Goal: Task Accomplishment & Management: Manage account settings

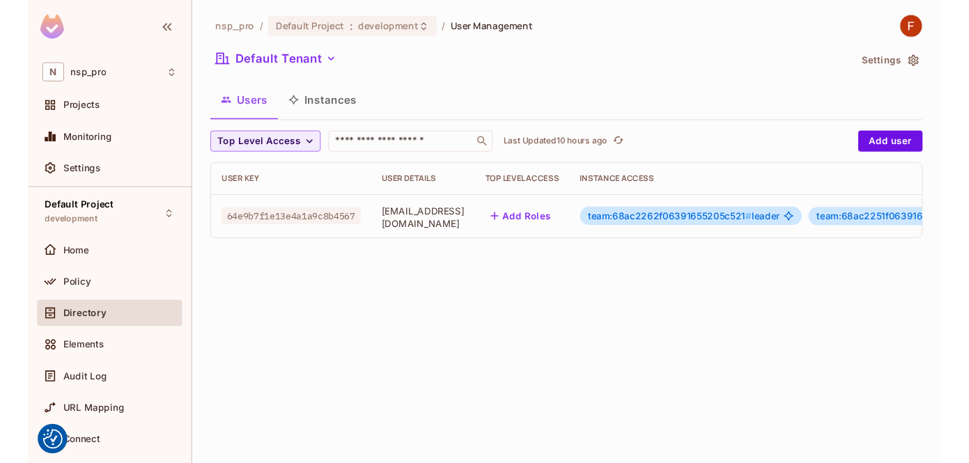
scroll to position [0, 229]
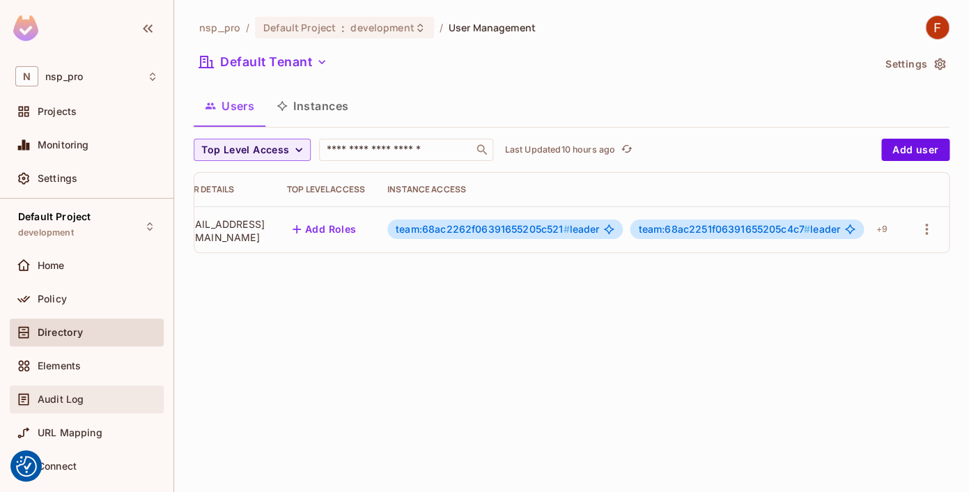
click at [62, 406] on div "Audit Log" at bounding box center [86, 399] width 143 height 17
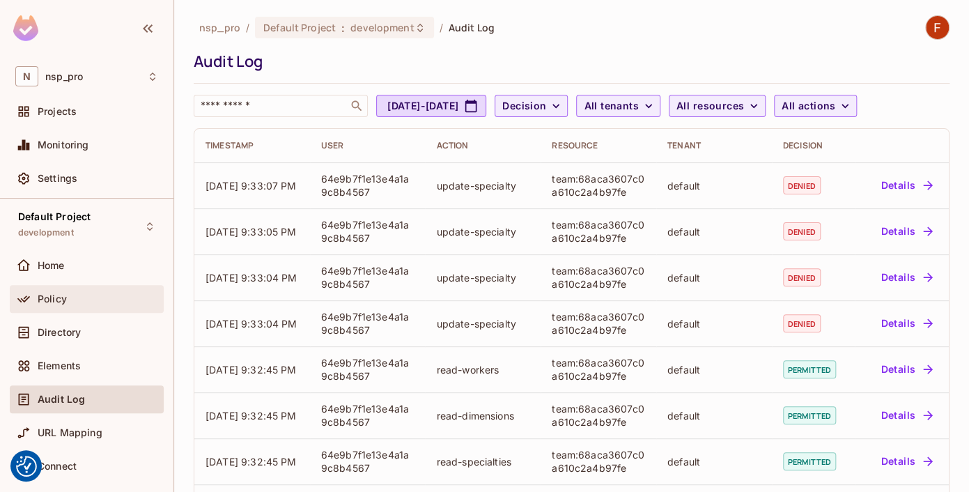
click at [61, 300] on span "Policy" at bounding box center [52, 298] width 29 height 11
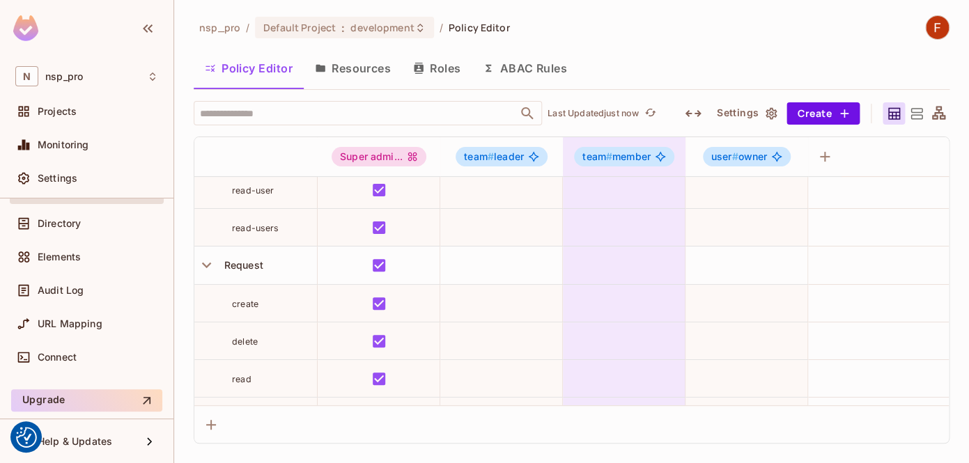
scroll to position [125, 0]
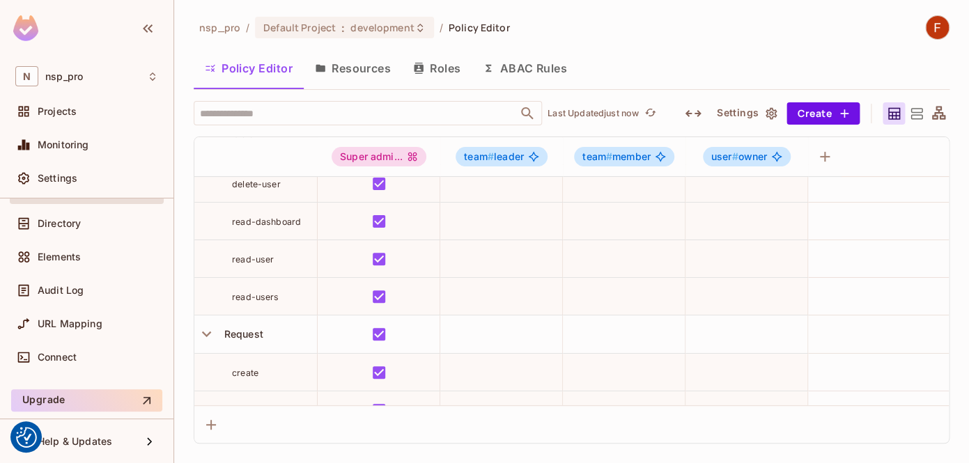
click at [358, 68] on button "Resources" at bounding box center [353, 68] width 98 height 35
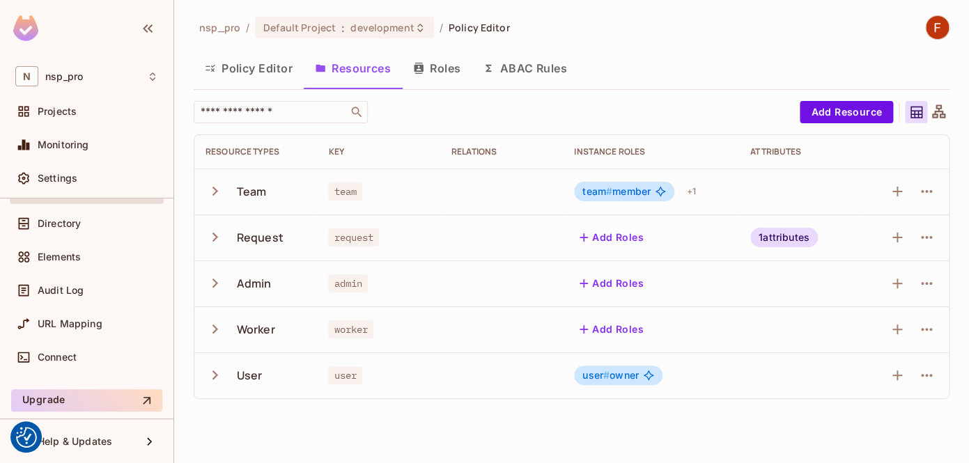
click at [220, 189] on icon "button" at bounding box center [214, 191] width 19 height 19
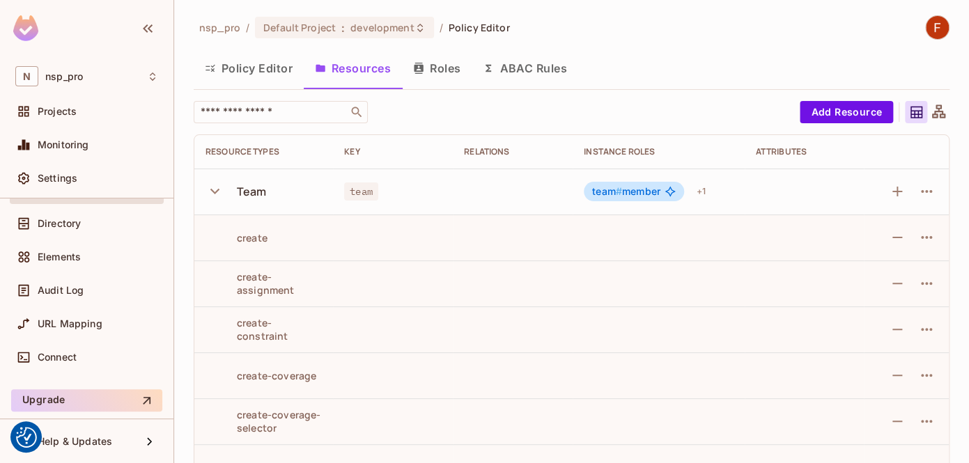
click at [220, 189] on icon "button" at bounding box center [214, 191] width 19 height 19
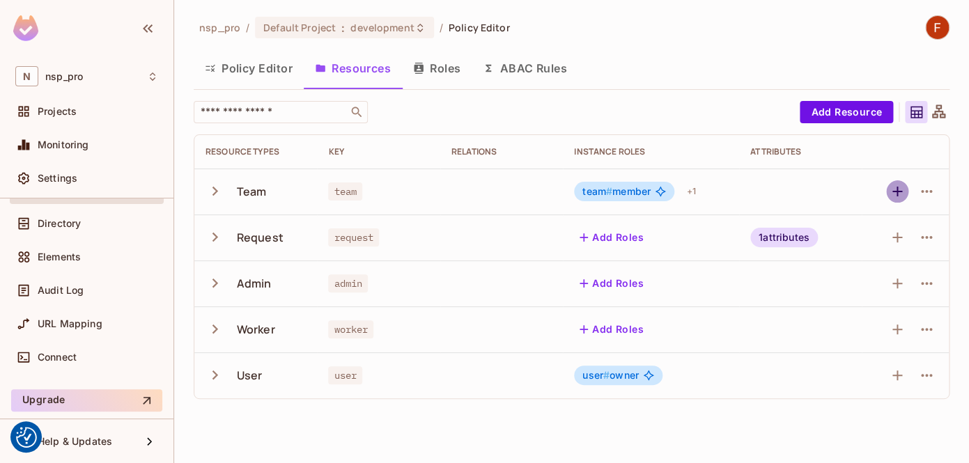
click at [895, 194] on icon "button" at bounding box center [896, 191] width 17 height 17
click at [922, 189] on icon "button" at bounding box center [926, 191] width 17 height 17
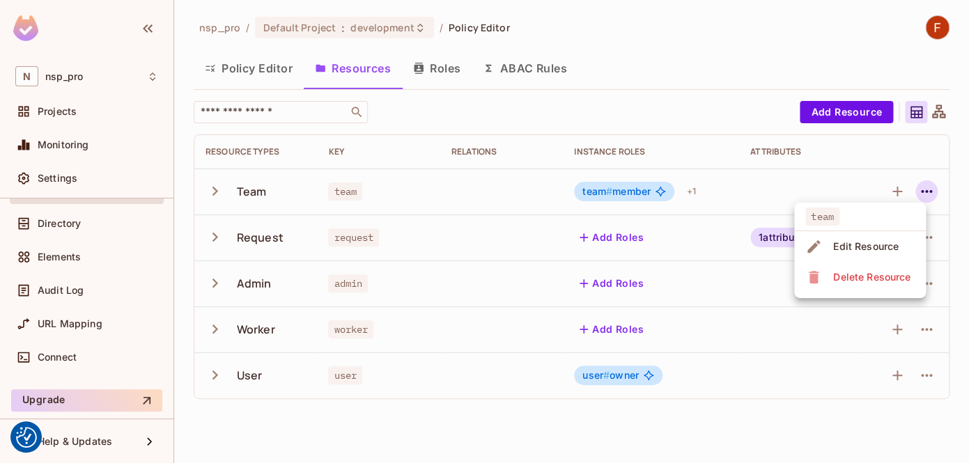
click at [897, 248] on div "Edit Resource" at bounding box center [865, 247] width 65 height 14
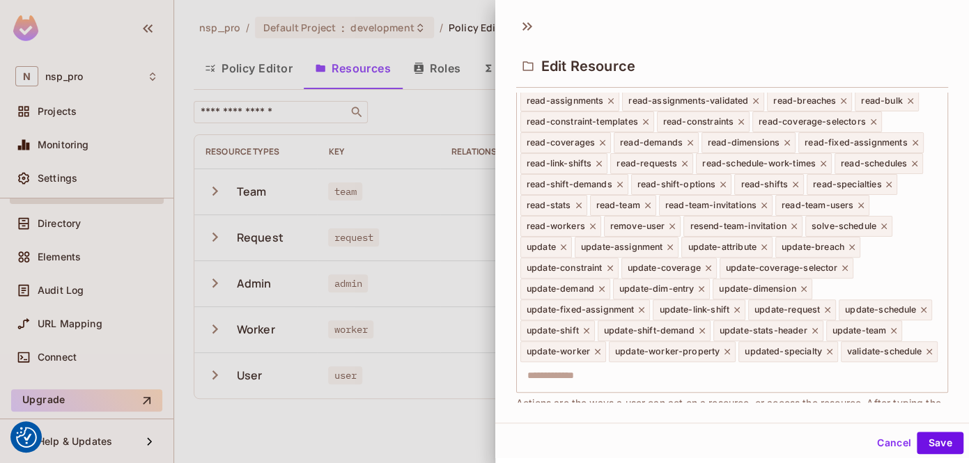
scroll to position [581, 0]
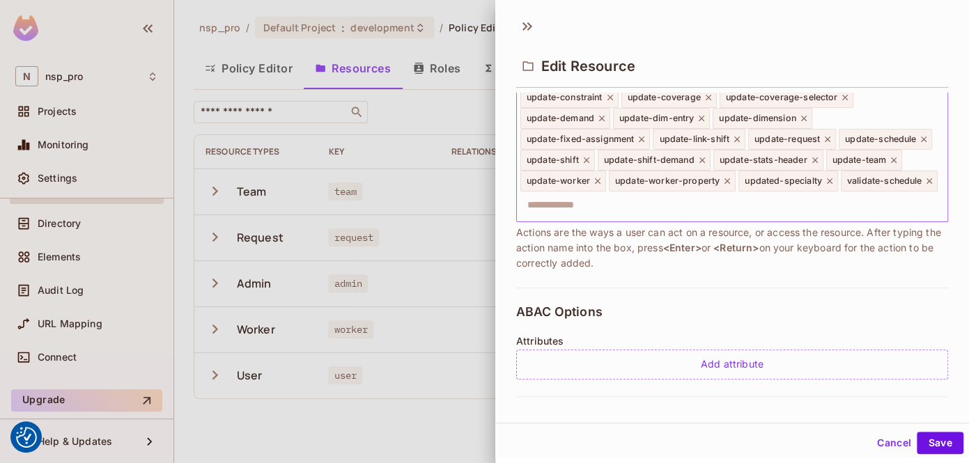
click at [824, 186] on icon at bounding box center [829, 181] width 10 height 10
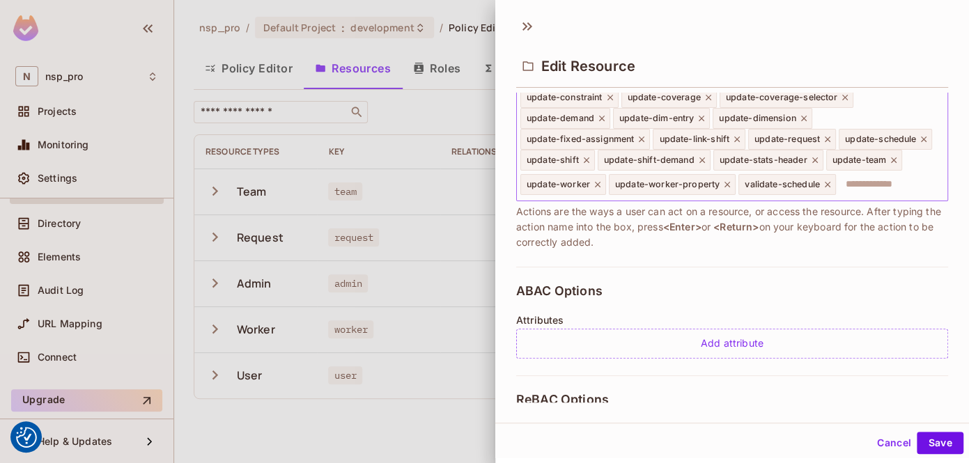
click at [837, 198] on input "text" at bounding box center [889, 185] width 104 height 28
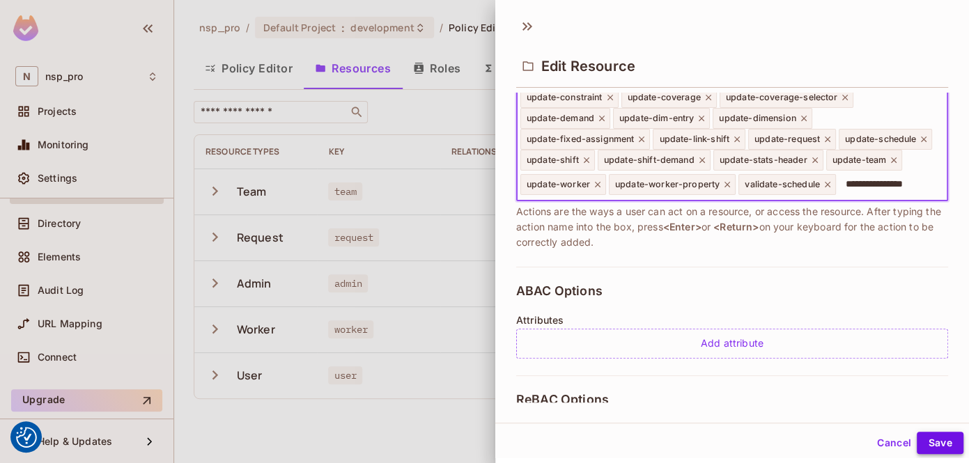
type input "**********"
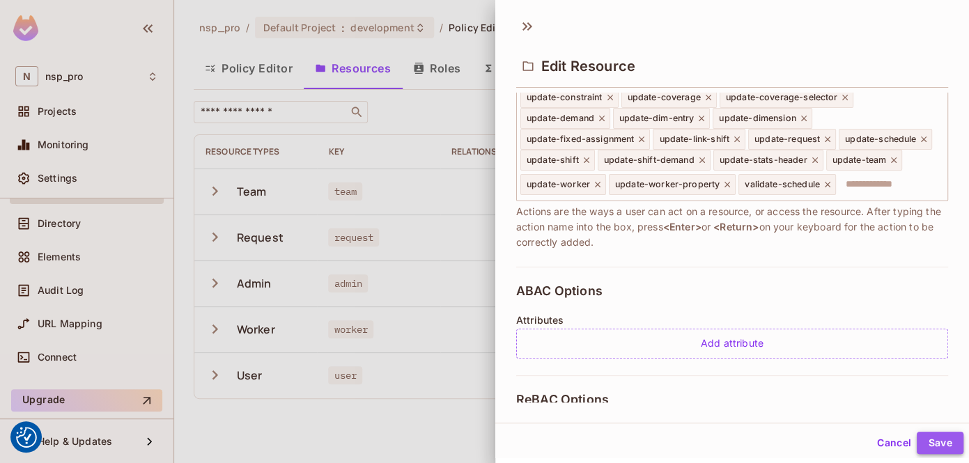
click at [936, 446] on button "Save" at bounding box center [939, 443] width 47 height 22
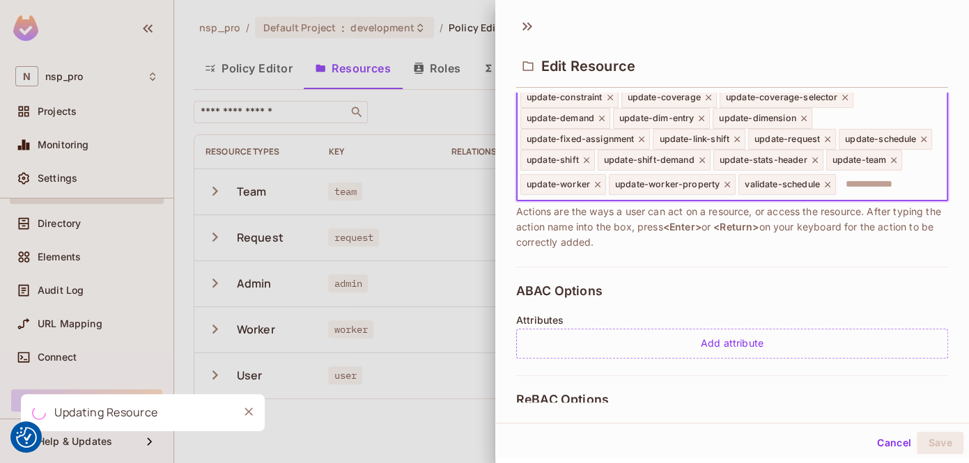
click at [837, 198] on input "text" at bounding box center [889, 185] width 104 height 28
type input "****"
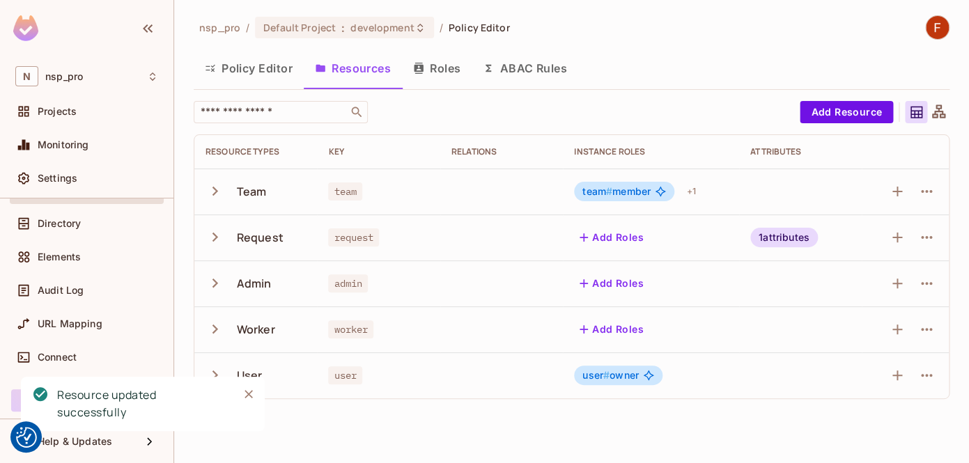
click at [242, 187] on div "Team" at bounding box center [252, 191] width 30 height 15
click at [217, 192] on icon "button" at bounding box center [215, 191] width 6 height 9
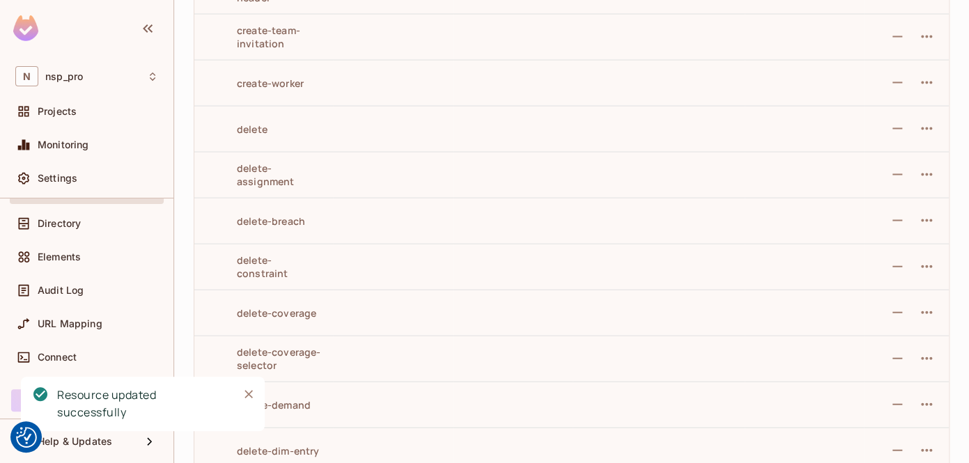
scroll to position [0, 0]
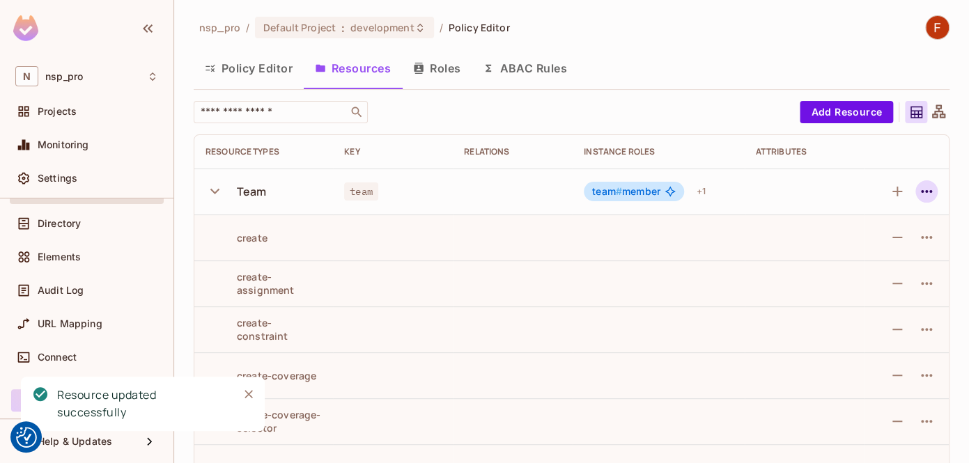
click at [918, 191] on icon "button" at bounding box center [926, 191] width 17 height 17
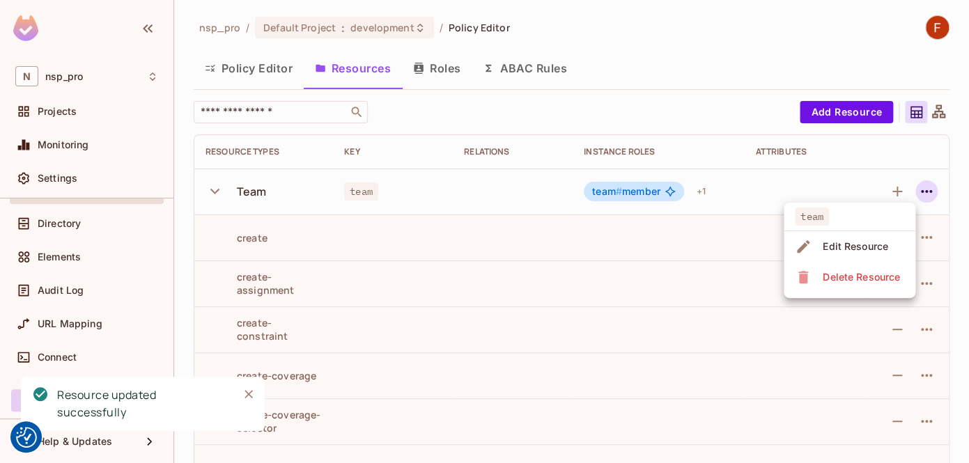
click at [850, 238] on span "Edit Resource" at bounding box center [855, 246] width 74 height 22
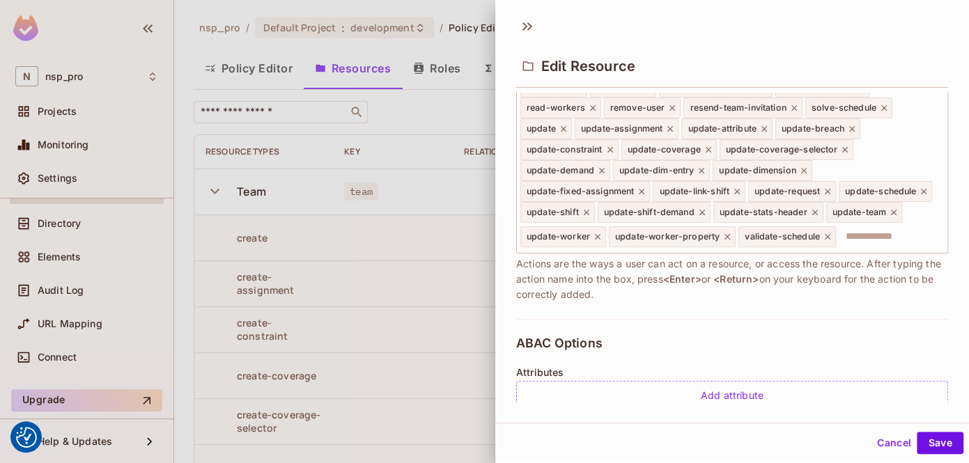
scroll to position [538, 0]
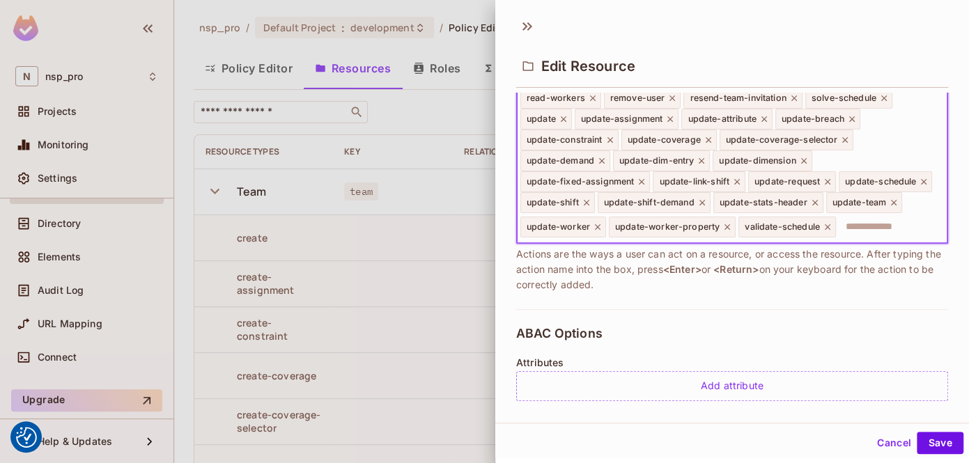
click at [837, 241] on input "text" at bounding box center [889, 227] width 104 height 28
type input "**********"
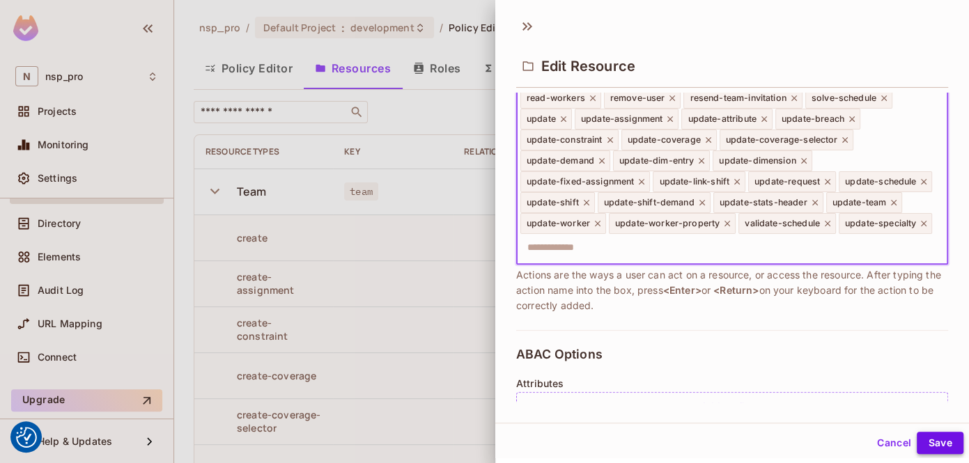
click at [932, 441] on button "Save" at bounding box center [939, 443] width 47 height 22
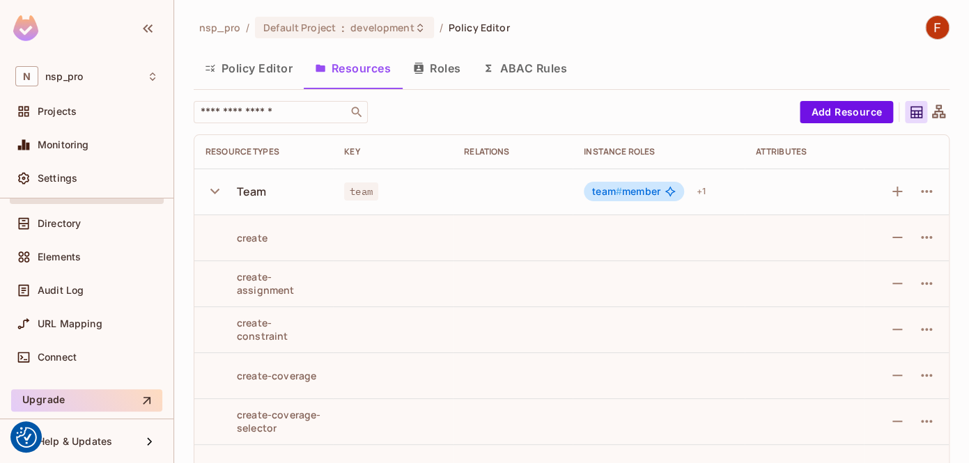
click at [257, 67] on button "Policy Editor" at bounding box center [249, 68] width 110 height 35
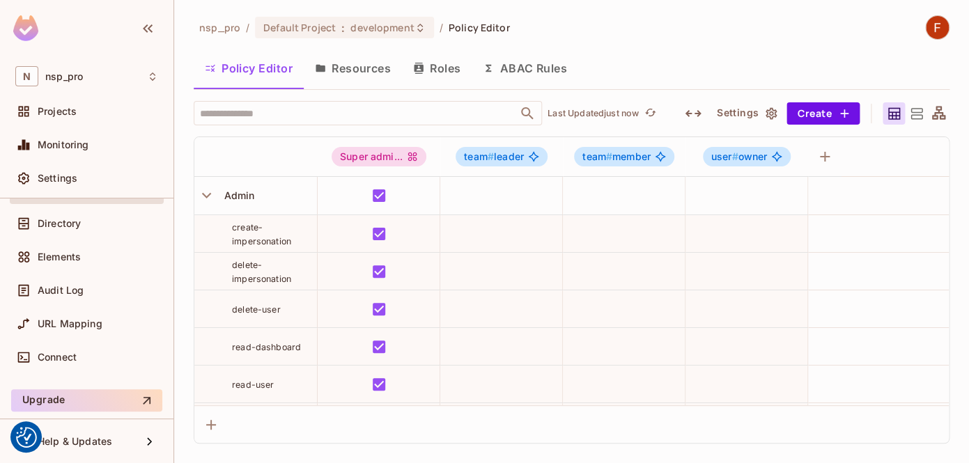
scroll to position [3541, 0]
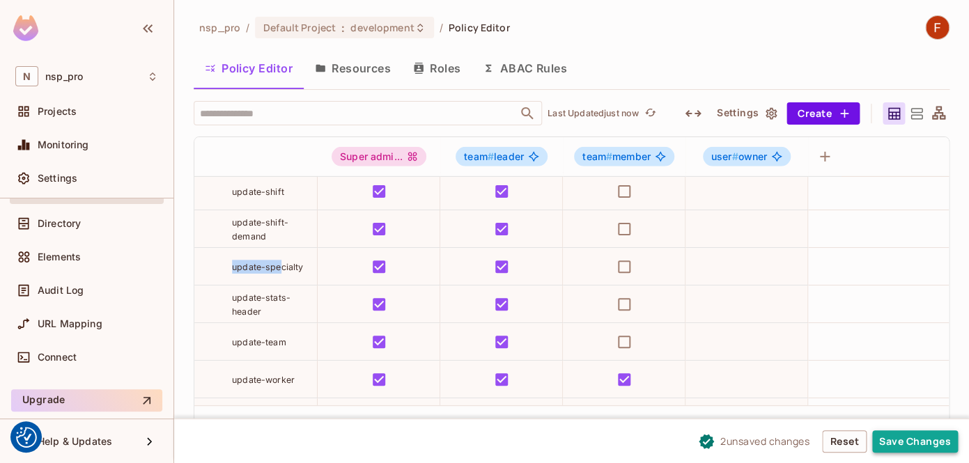
click at [907, 439] on button "Save Changes" at bounding box center [915, 441] width 86 height 22
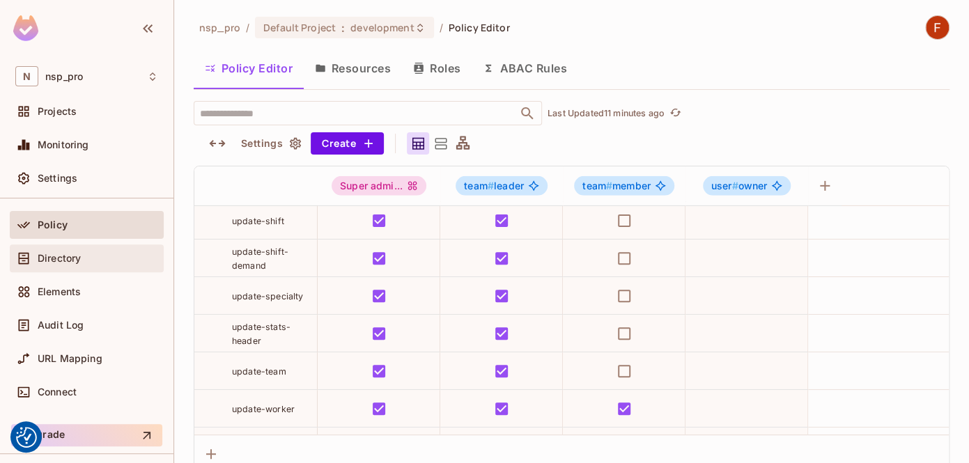
scroll to position [0, 0]
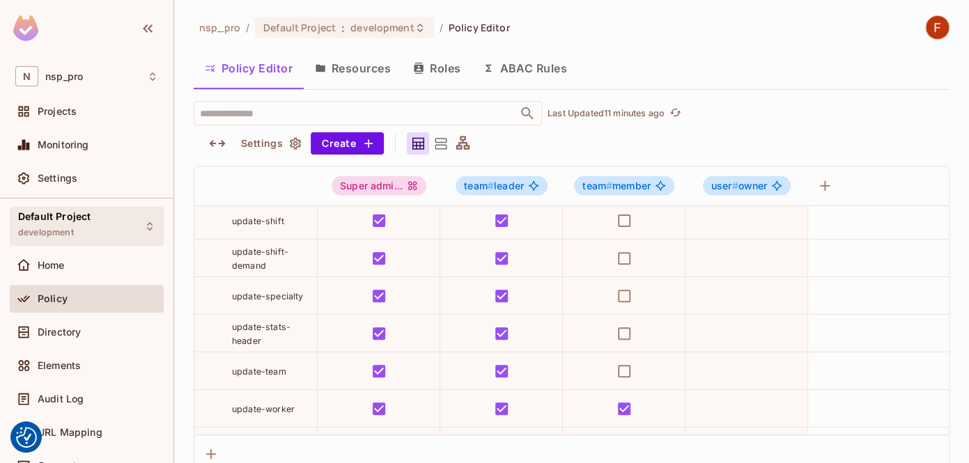
click at [75, 230] on div "Default Project development" at bounding box center [54, 226] width 72 height 30
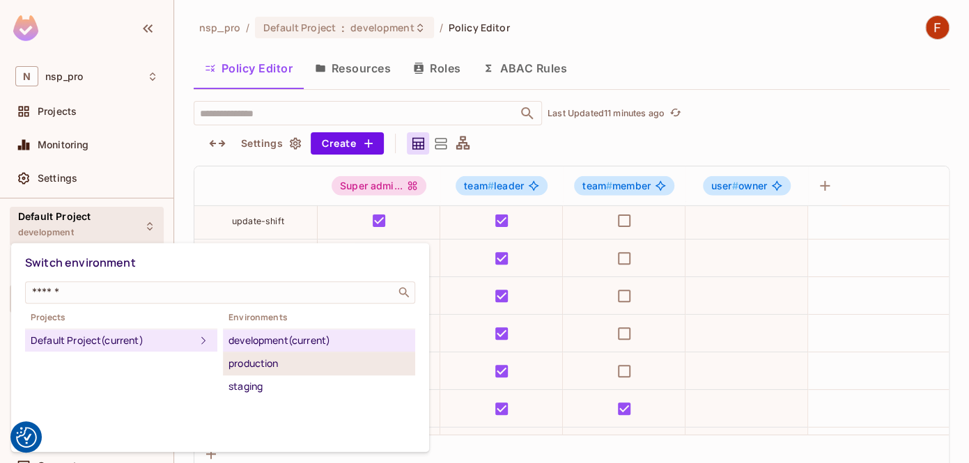
click at [276, 361] on div "production" at bounding box center [318, 363] width 181 height 17
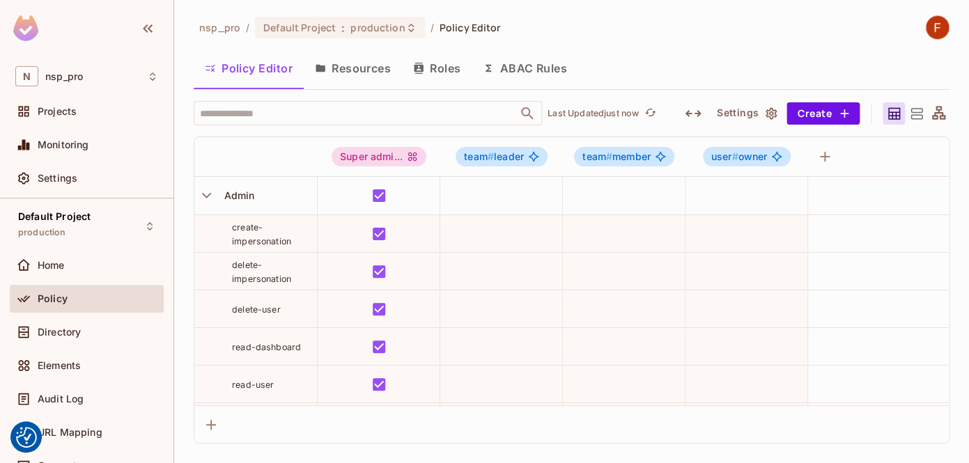
click at [376, 75] on button "Resources" at bounding box center [353, 68] width 98 height 35
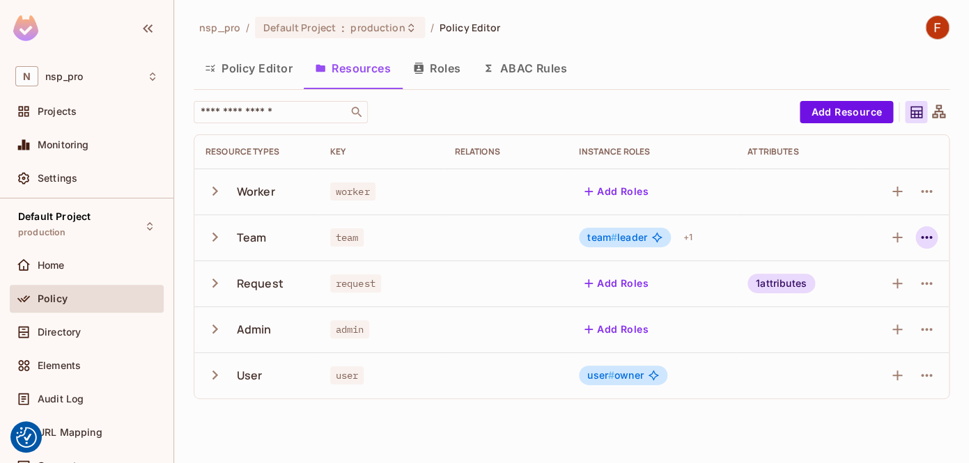
click at [925, 241] on icon "button" at bounding box center [926, 237] width 17 height 17
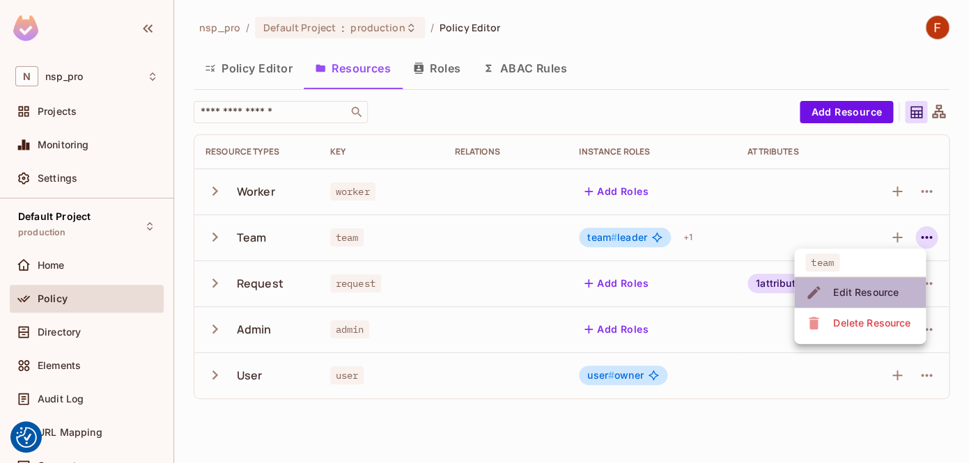
click at [853, 289] on div "Edit Resource" at bounding box center [865, 292] width 65 height 14
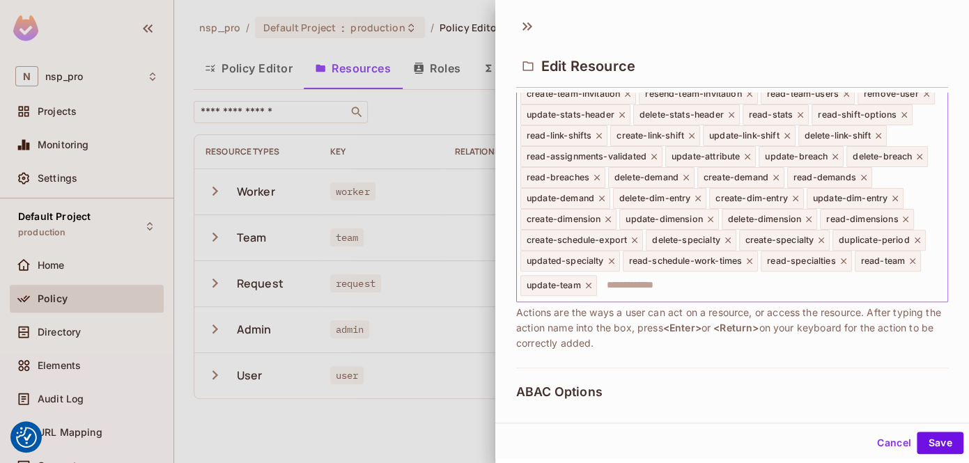
scroll to position [499, 0]
